Goal: Find specific page/section: Find specific page/section

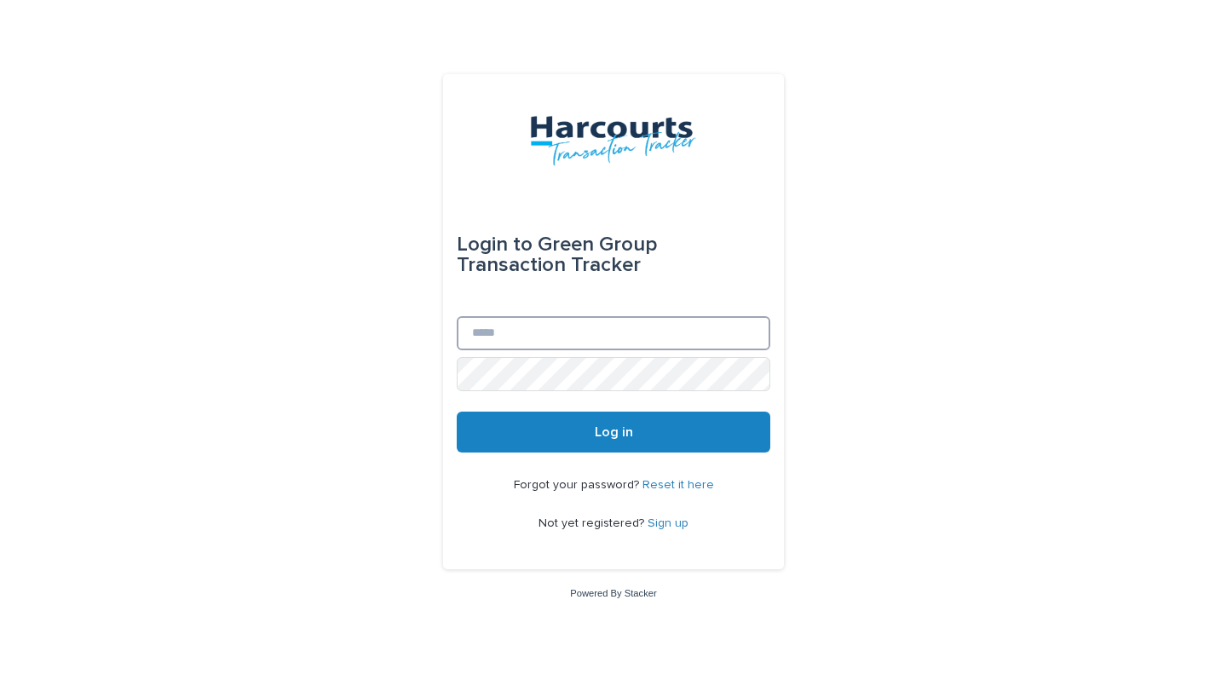
type input "**********"
click at [528, 441] on button "Log in" at bounding box center [614, 432] width 314 height 41
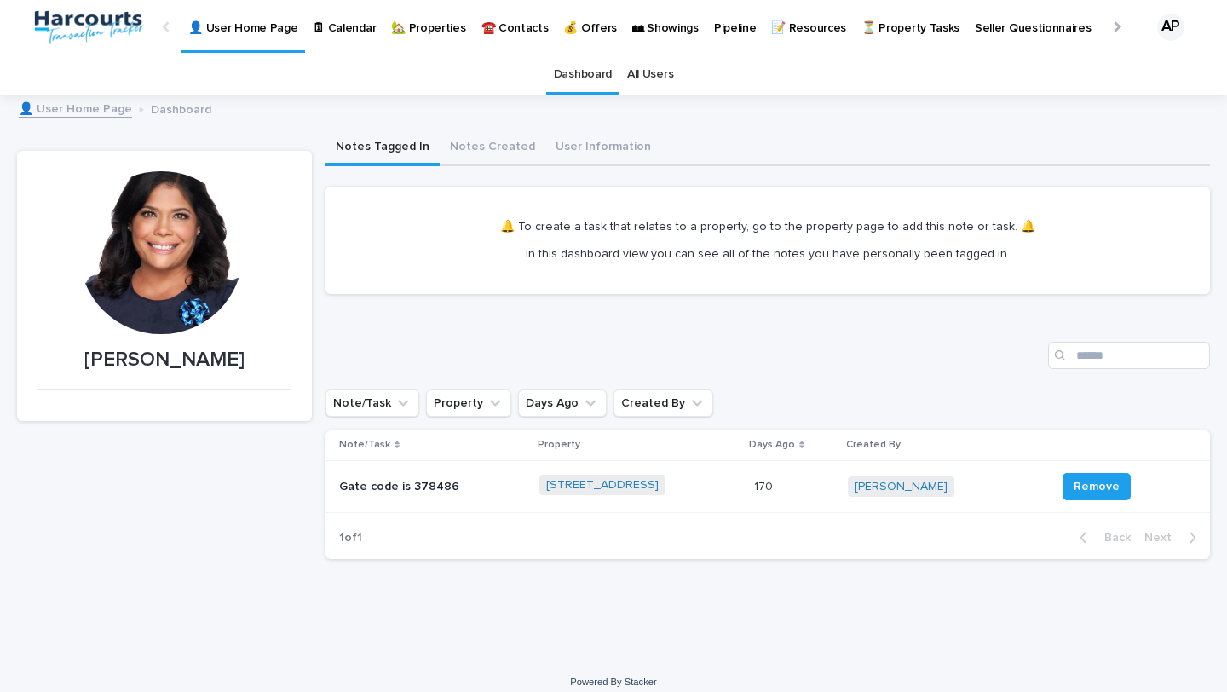
click at [410, 24] on p "🏡 Properties" at bounding box center [428, 18] width 74 height 36
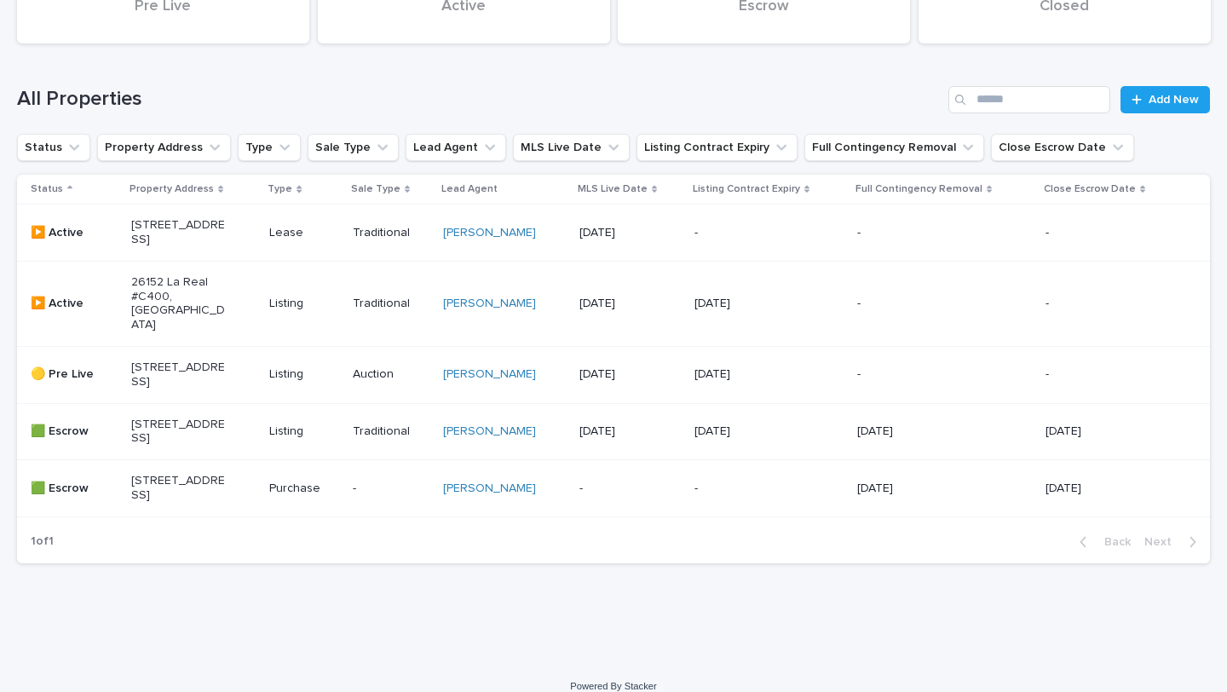
scroll to position [205, 0]
